Goal: Check status: Check status

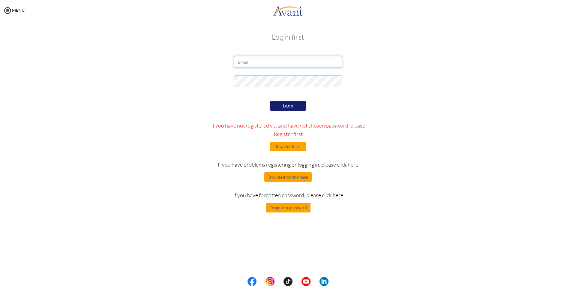
type input "[EMAIL_ADDRESS][DOMAIN_NAME]"
click at [283, 106] on button "Login" at bounding box center [288, 106] width 36 height 10
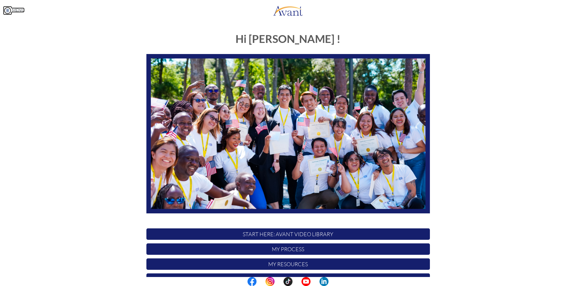
click at [7, 10] on img at bounding box center [7, 10] width 9 height 9
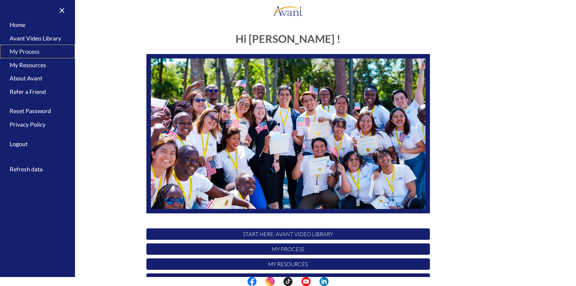
click at [32, 53] on link "My Process" at bounding box center [37, 51] width 75 height 13
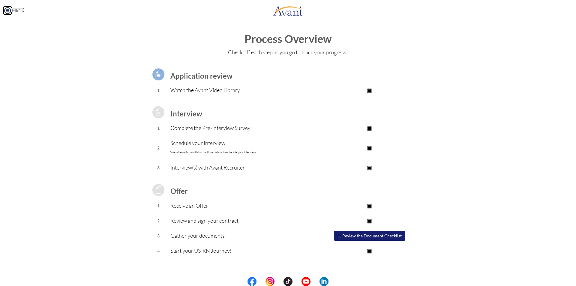
click at [6, 9] on img at bounding box center [7, 10] width 9 height 9
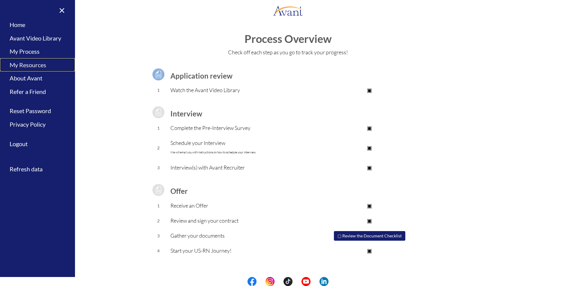
click at [35, 67] on link "My Resources" at bounding box center [37, 64] width 75 height 13
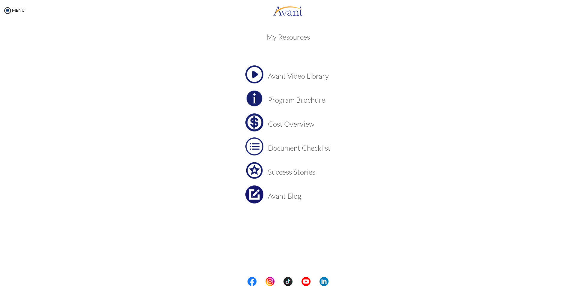
click at [251, 71] on img at bounding box center [254, 74] width 18 height 18
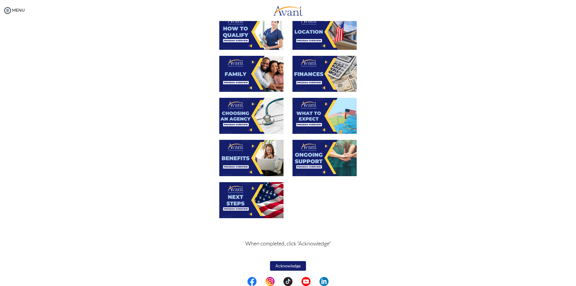
scroll to position [127, 0]
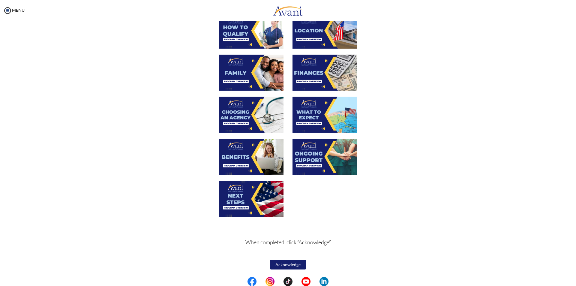
click at [286, 264] on button "Acknowledge" at bounding box center [288, 265] width 36 height 10
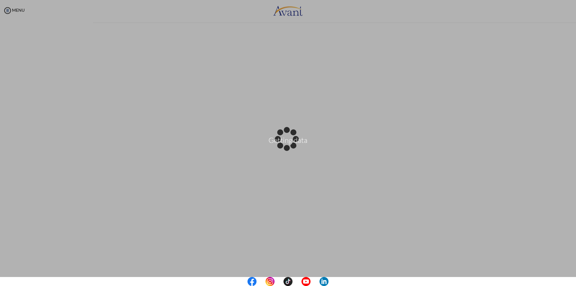
scroll to position [0, 0]
